Goal: Entertainment & Leisure: Consume media (video, audio)

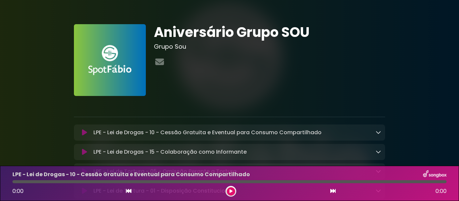
click at [230, 191] on icon at bounding box center [231, 192] width 3 height 4
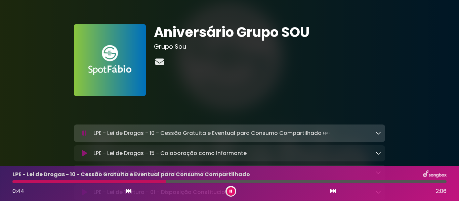
click at [159, 65] on icon at bounding box center [159, 62] width 11 height 9
click at [318, 87] on div "Aniversário Grupo SOU Grupo Sou" at bounding box center [270, 60] width 240 height 72
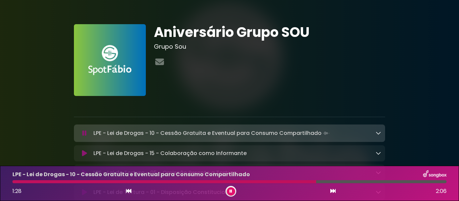
click at [233, 191] on button at bounding box center [231, 192] width 8 height 8
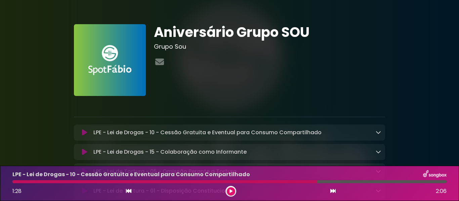
drag, startPoint x: 459, startPoint y: 50, endPoint x: 459, endPoint y: 60, distance: 10.4
click at [379, 153] on icon at bounding box center [378, 151] width 5 height 5
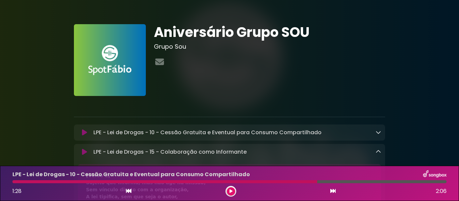
click at [379, 153] on icon at bounding box center [378, 151] width 5 height 5
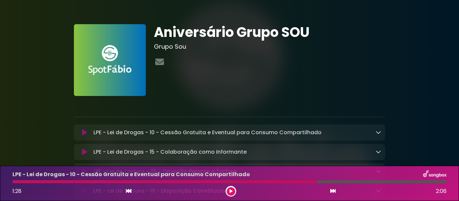
click at [377, 172] on div "LPE - Lei de Drogas - 10 - Cessão Gratuita e Eventual para Consumo Compartilhado" at bounding box center [229, 175] width 443 height 9
click at [453, 171] on div "LPE - Lei de Drogas - 10 - Cessão Gratuita e Eventual para Consumo Compartilhad…" at bounding box center [229, 183] width 459 height 35
click at [379, 193] on div "1:28 2:06" at bounding box center [229, 191] width 443 height 11
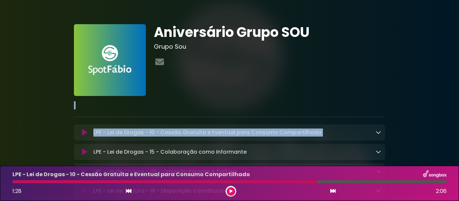
drag, startPoint x: 459, startPoint y: 59, endPoint x: 457, endPoint y: 130, distance: 70.3
click at [379, 152] on icon at bounding box center [378, 151] width 5 height 5
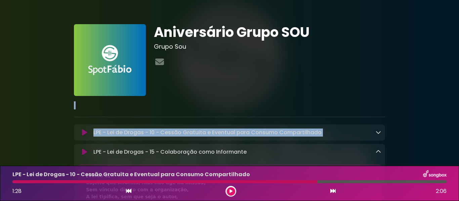
click at [84, 153] on icon at bounding box center [84, 152] width 5 height 7
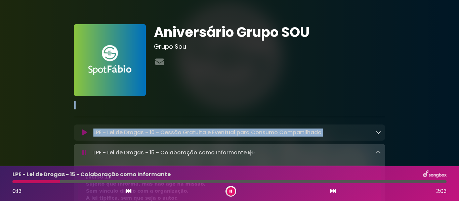
drag, startPoint x: 138, startPoint y: 135, endPoint x: 394, endPoint y: 67, distance: 265.2
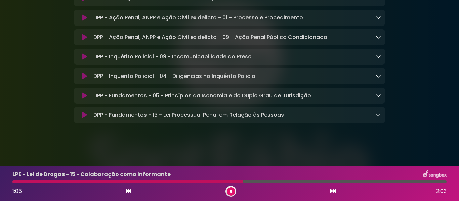
scroll to position [876, 0]
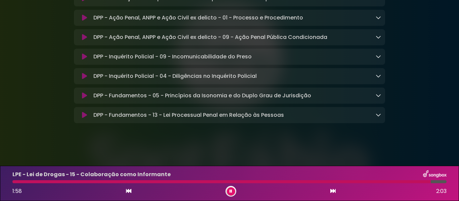
click at [83, 36] on icon at bounding box center [84, 37] width 5 height 7
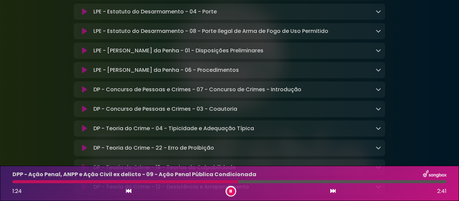
scroll to position [296, 0]
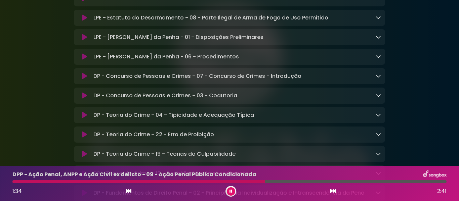
click at [84, 40] on icon at bounding box center [84, 37] width 5 height 7
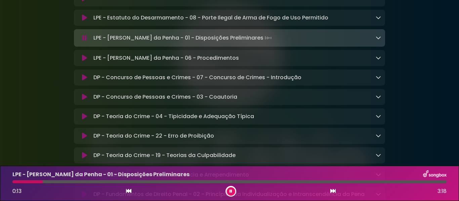
click at [378, 40] on icon at bounding box center [378, 37] width 5 height 5
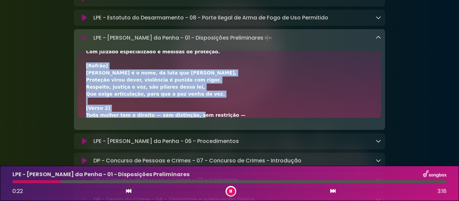
scroll to position [46, 0]
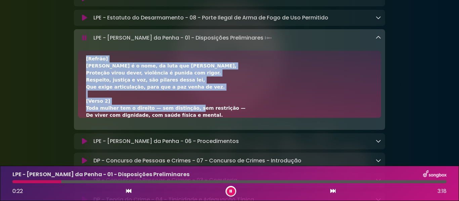
drag, startPoint x: 296, startPoint y: 107, endPoint x: 198, endPoint y: 103, distance: 97.3
click at [198, 103] on div "[Verso 1] Lei 11.340, é pra coibir, prevenir, Violência contra a mulher, domést…" at bounding box center [229, 172] width 287 height 318
click at [265, 100] on div "[Verso 1] Lei 11.340, é pra coibir, prevenir, Violência contra a mulher, domést…" at bounding box center [229, 172] width 287 height 318
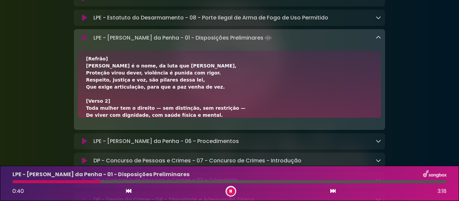
click at [198, 110] on div "[Verso 1] Lei 11.340, é pra coibir, prevenir, Violência contra a mulher, domést…" at bounding box center [229, 172] width 287 height 318
click at [204, 111] on div "[Verso 1] Lei 11.340, é pra coibir, prevenir, Violência contra a mulher, domést…" at bounding box center [229, 172] width 287 height 318
click at [379, 112] on div "[Verso 1] Lei 11.340, é pra coibir, prevenir, Violência contra a mulher, domést…" at bounding box center [229, 84] width 303 height 67
click at [202, 111] on div "[Verso 1] Lei 11.340, é pra coibir, prevenir, Violência contra a mulher, domést…" at bounding box center [229, 172] width 287 height 318
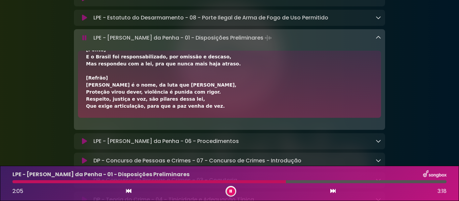
scroll to position [309, 0]
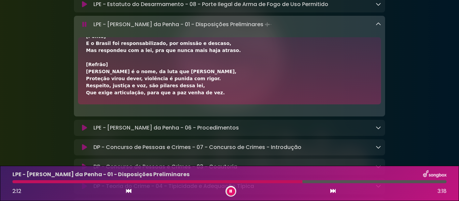
click at [84, 130] on icon at bounding box center [84, 128] width 5 height 7
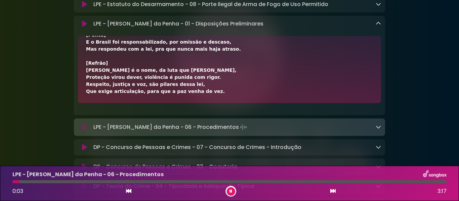
click at [380, 130] on icon at bounding box center [378, 126] width 5 height 5
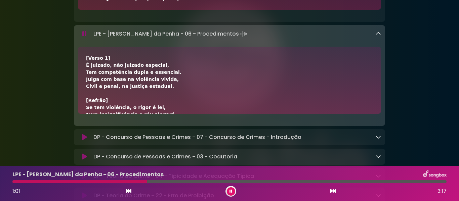
scroll to position [404, 0]
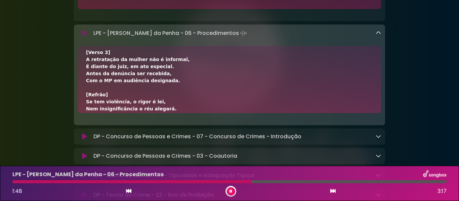
scroll to position [175, 0]
click at [219, 78] on div "[Verso 1] É juizado, não juizado especial, Tem competência dupla e essencial. J…" at bounding box center [229, 38] width 287 height 318
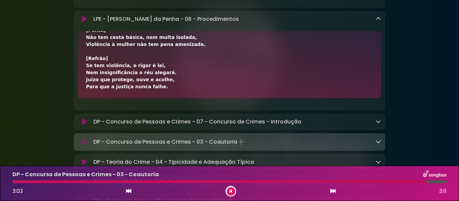
scroll to position [593, 0]
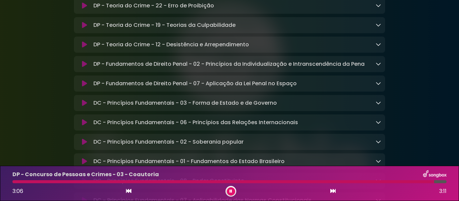
click at [232, 191] on icon at bounding box center [230, 191] width 3 height 4
